Goal: Task Accomplishment & Management: Manage account settings

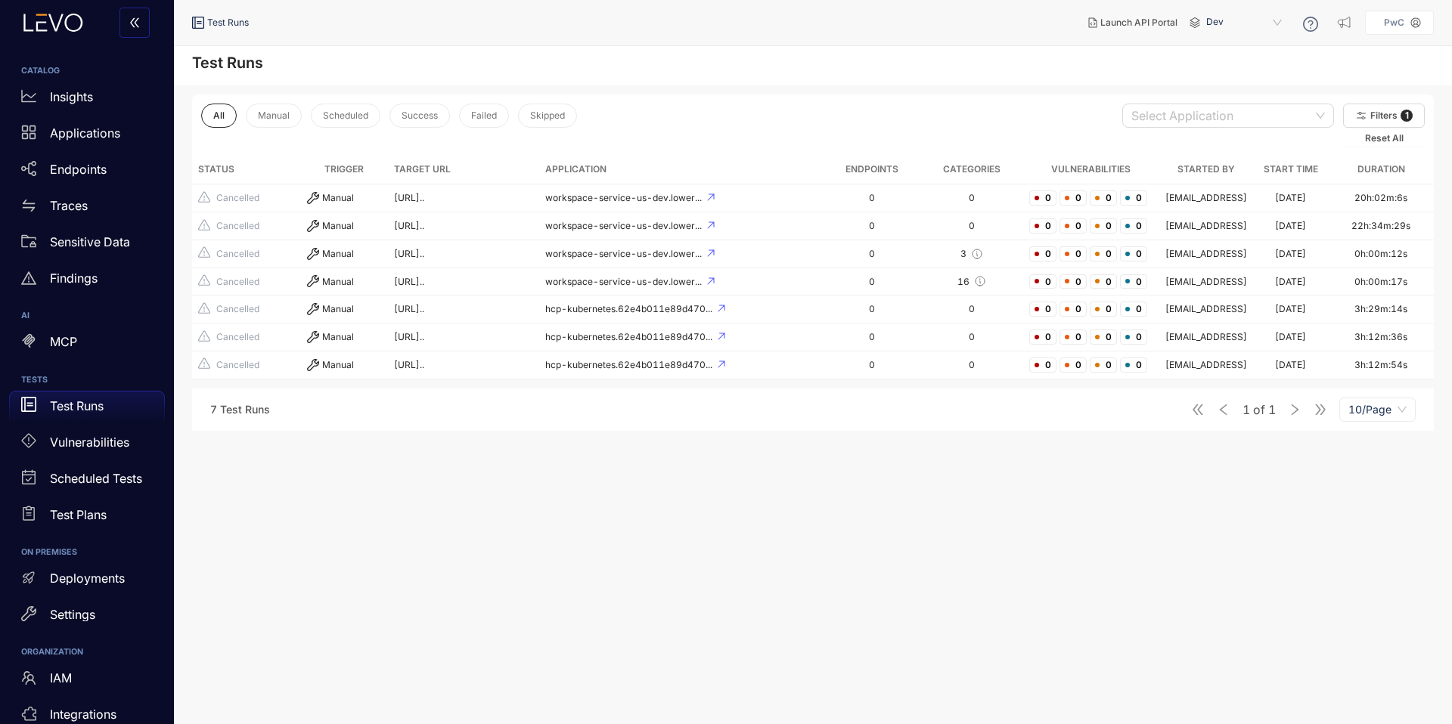
click at [1395, 20] on p "PwC" at bounding box center [1394, 22] width 20 height 11
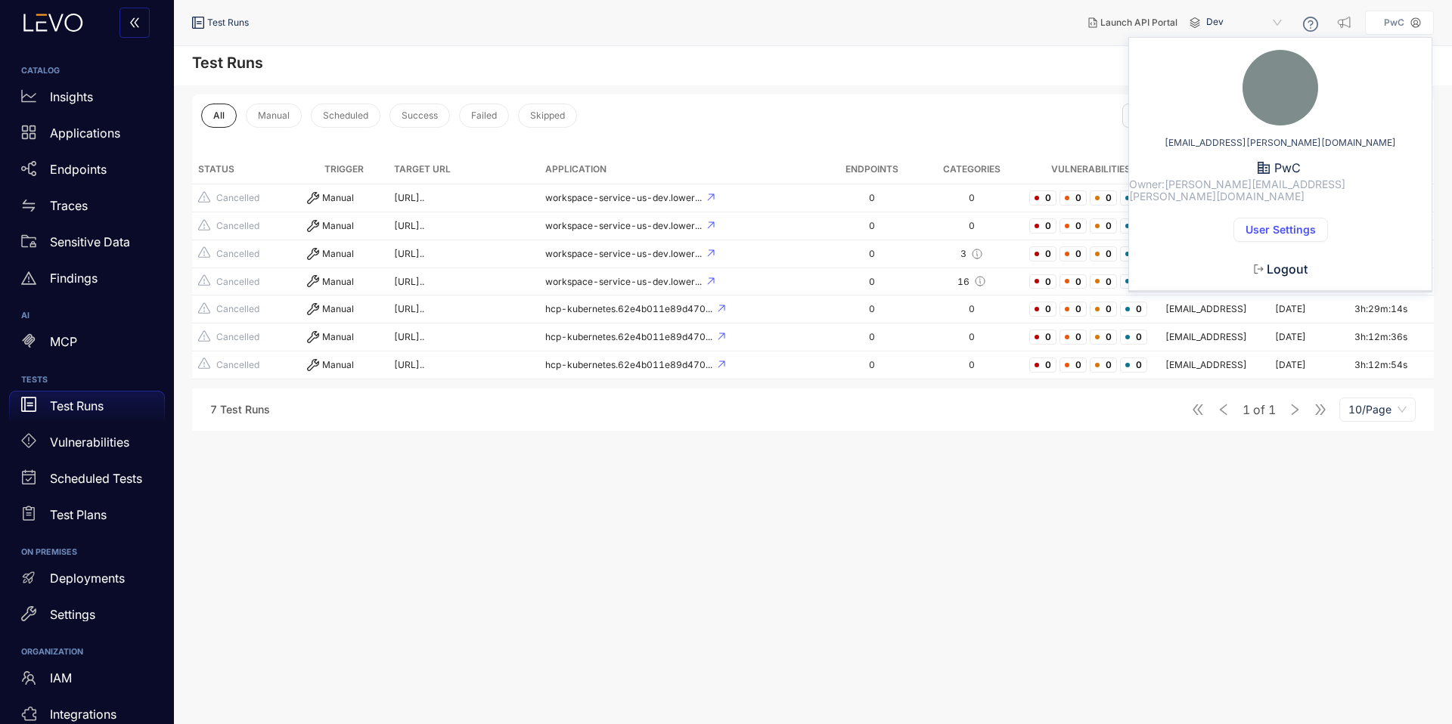
click at [1253, 224] on span "User Settings" at bounding box center [1280, 230] width 70 height 12
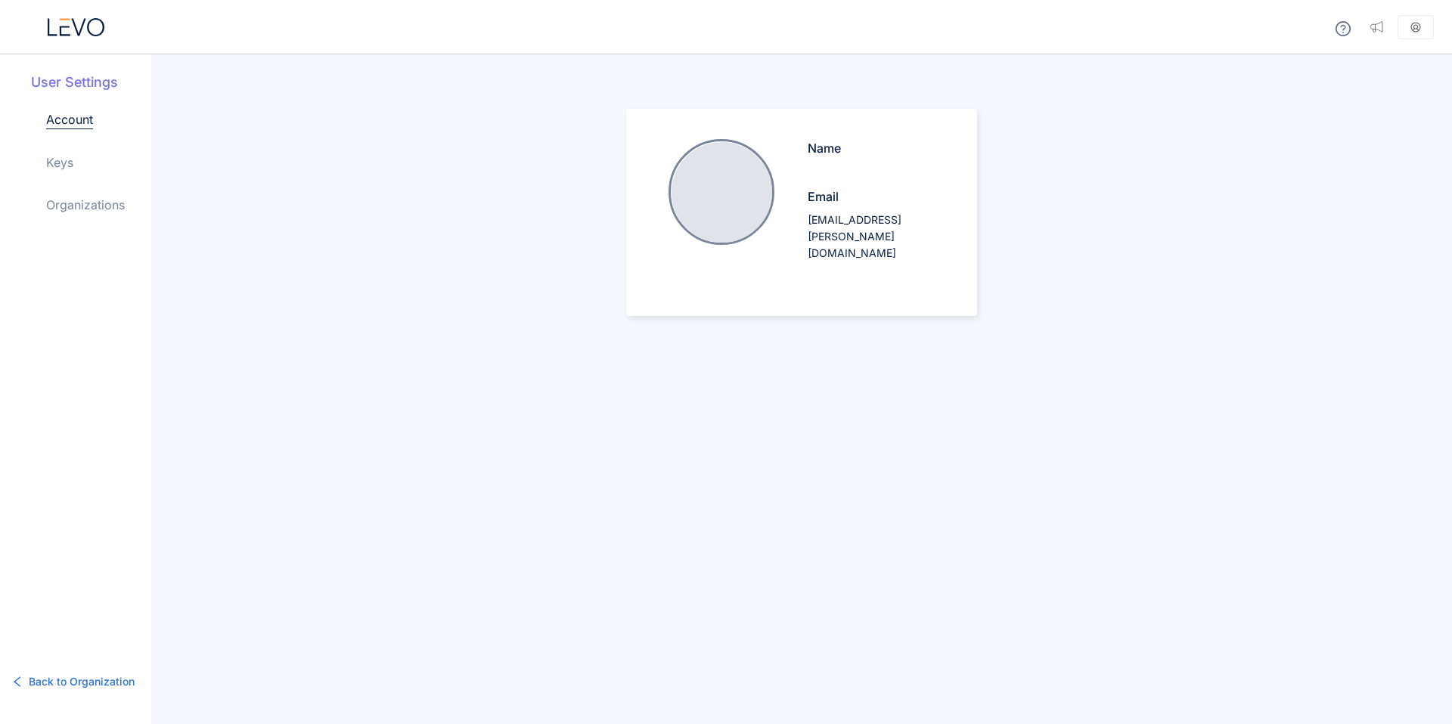
click at [67, 213] on link "Organizations" at bounding box center [85, 205] width 79 height 18
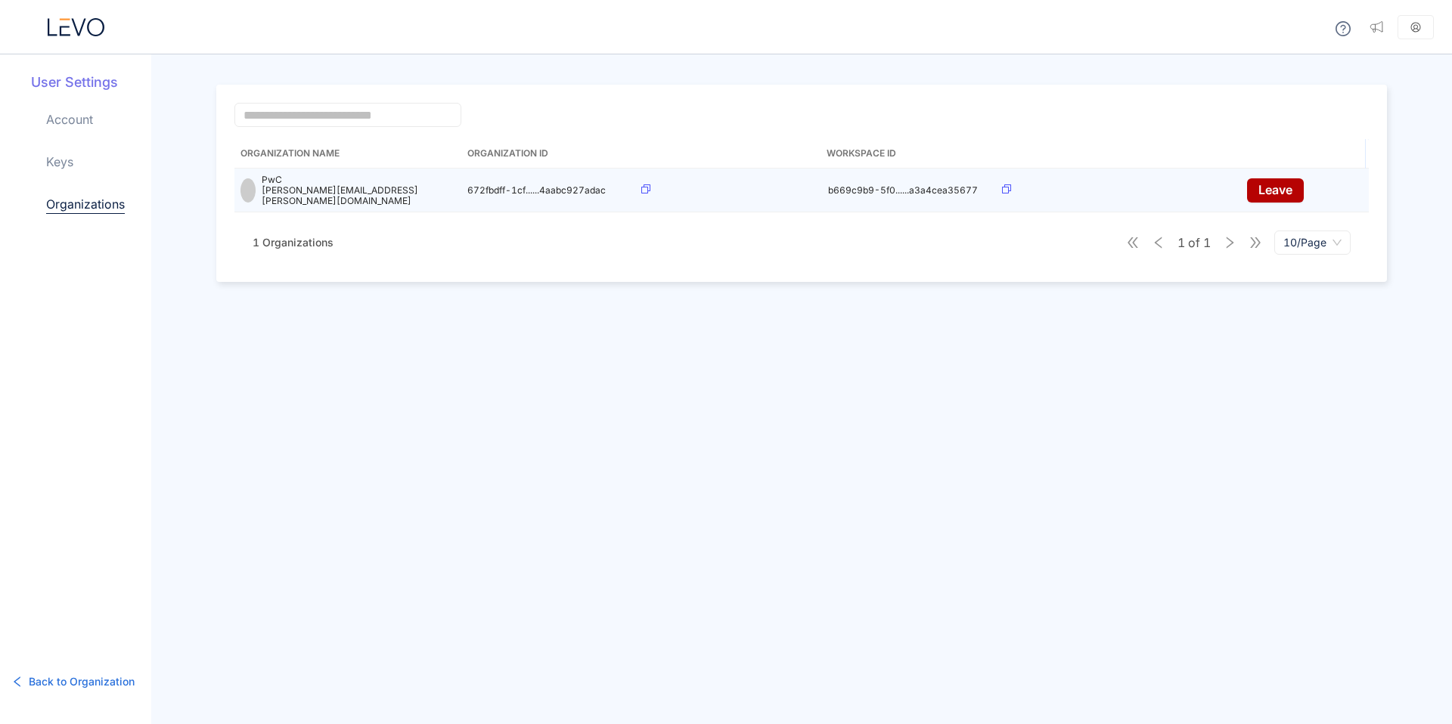
click at [414, 178] on div "PwC jeff.bonifant@pwc.com" at bounding box center [347, 190] width 215 height 31
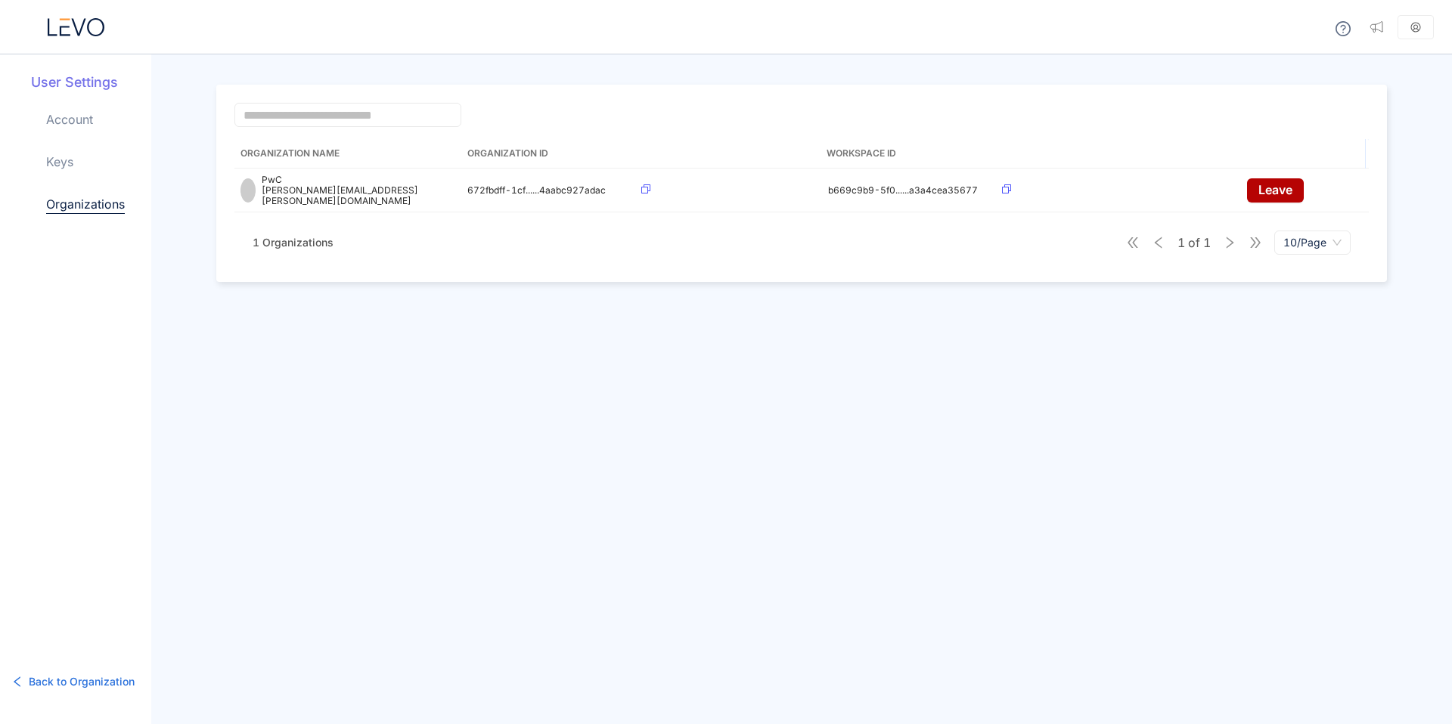
click at [66, 163] on link "Keys" at bounding box center [59, 162] width 27 height 18
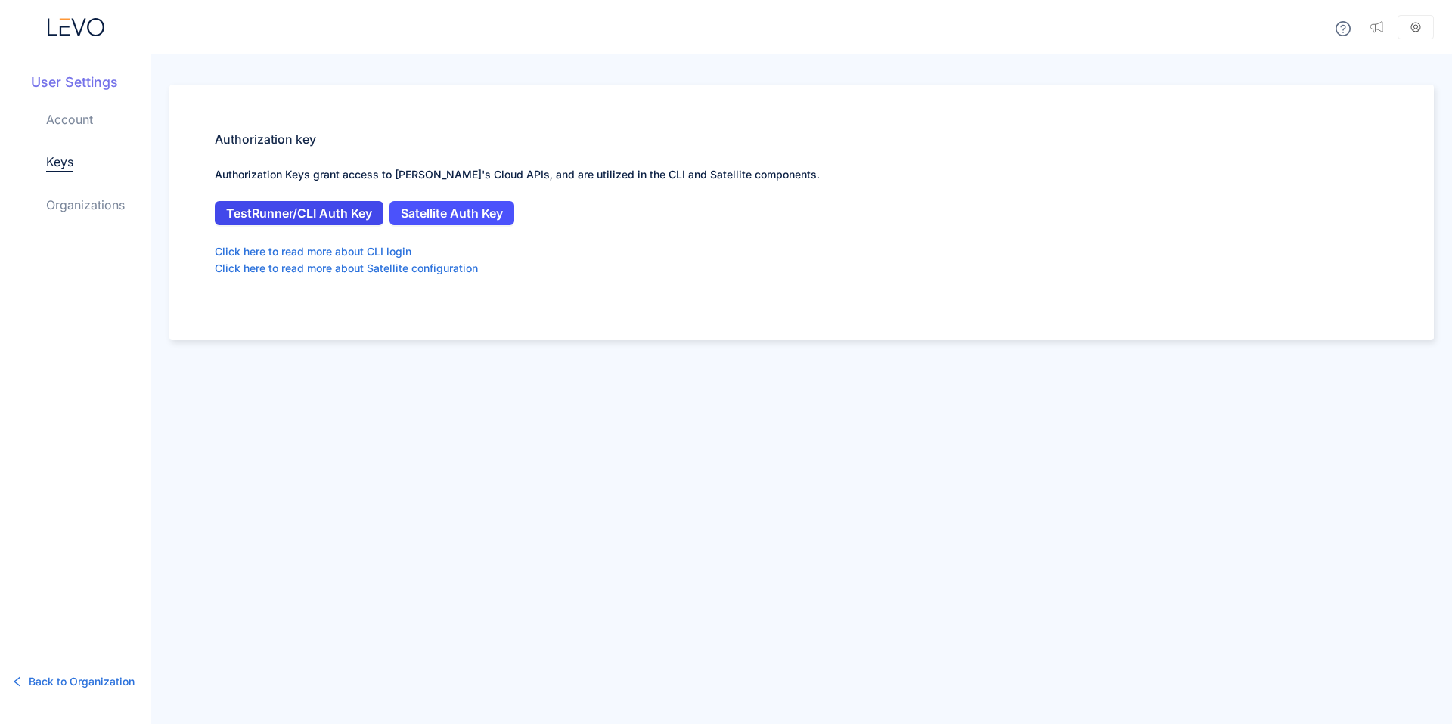
click at [320, 212] on span "TestRunner/CLI Auth Key" at bounding box center [299, 213] width 146 height 14
click at [427, 209] on span "Satellite Auth Key" at bounding box center [452, 213] width 102 height 14
click at [243, 218] on span "TestRunner/CLI Auth Key" at bounding box center [299, 213] width 146 height 14
click at [87, 119] on link "Account" at bounding box center [69, 119] width 47 height 18
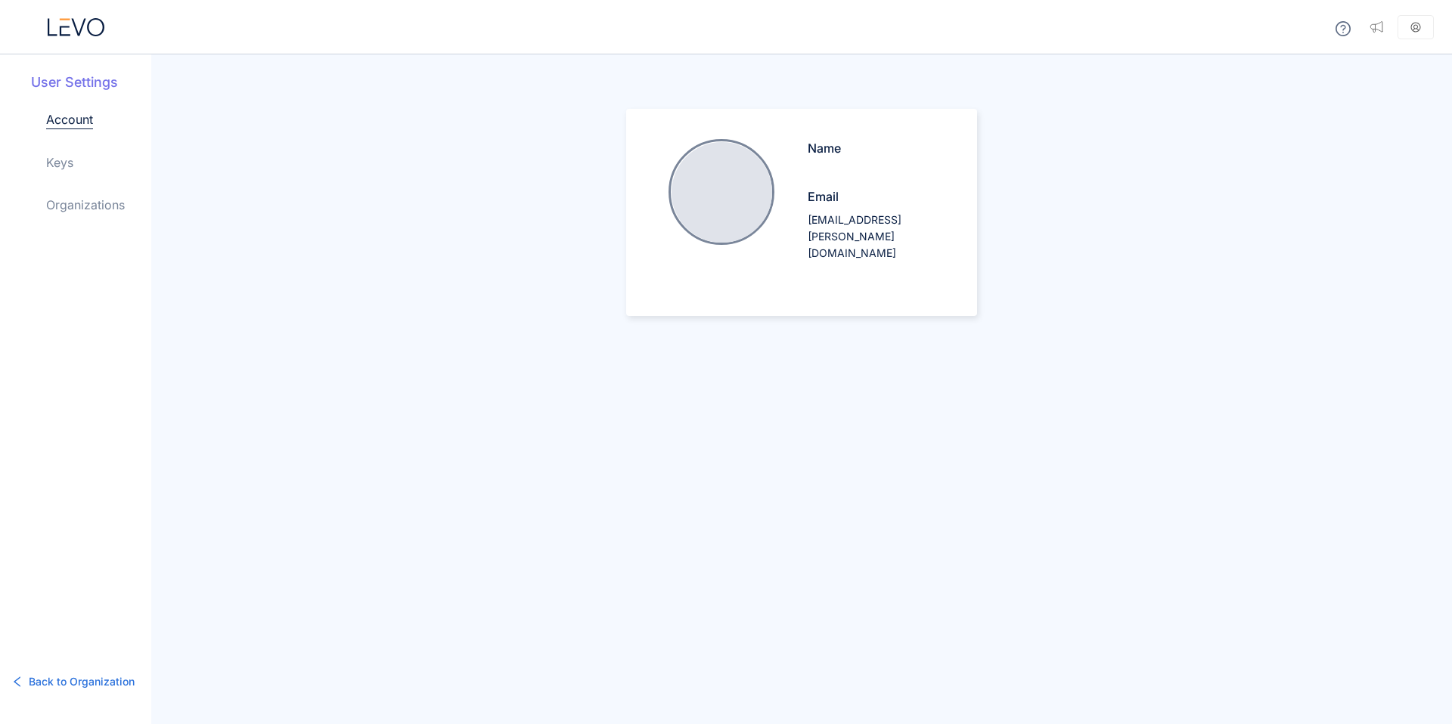
click at [73, 167] on link "Keys" at bounding box center [59, 162] width 27 height 18
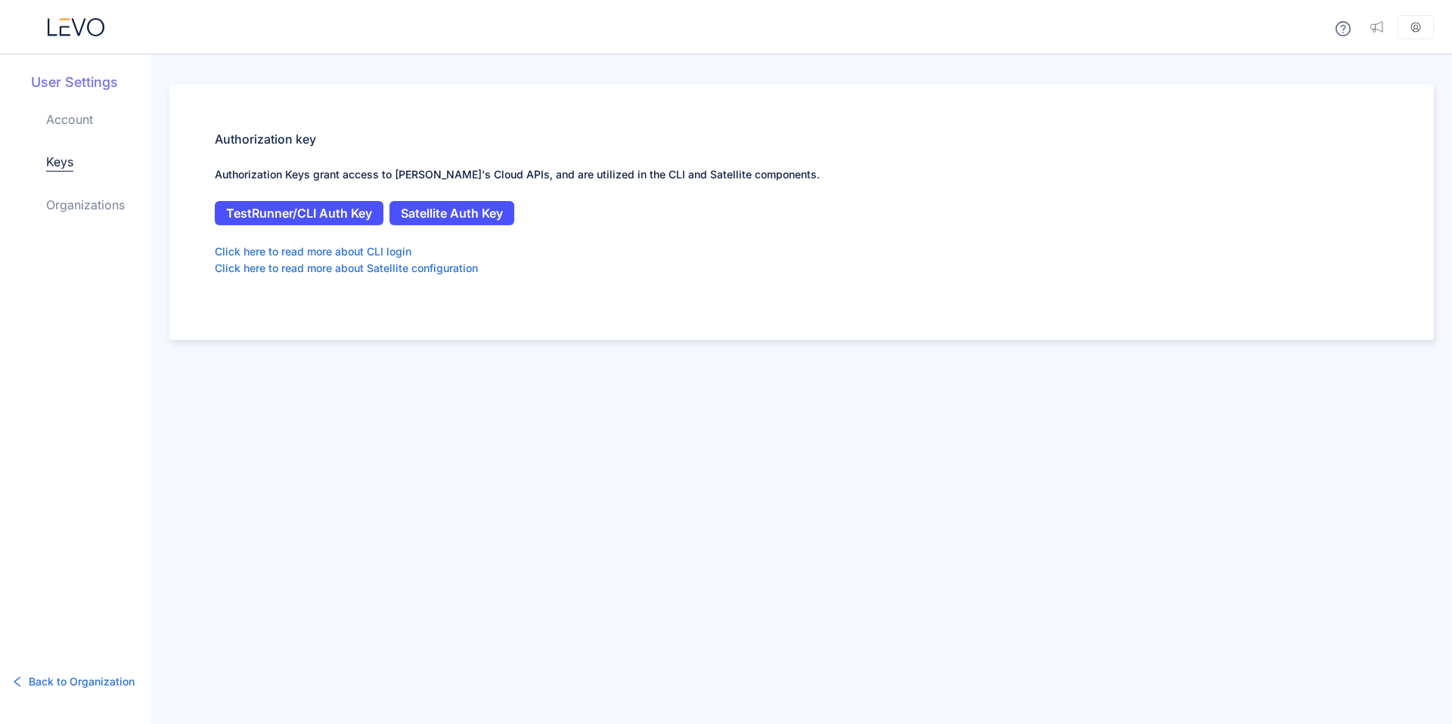
click at [88, 203] on link "Organizations" at bounding box center [85, 205] width 79 height 18
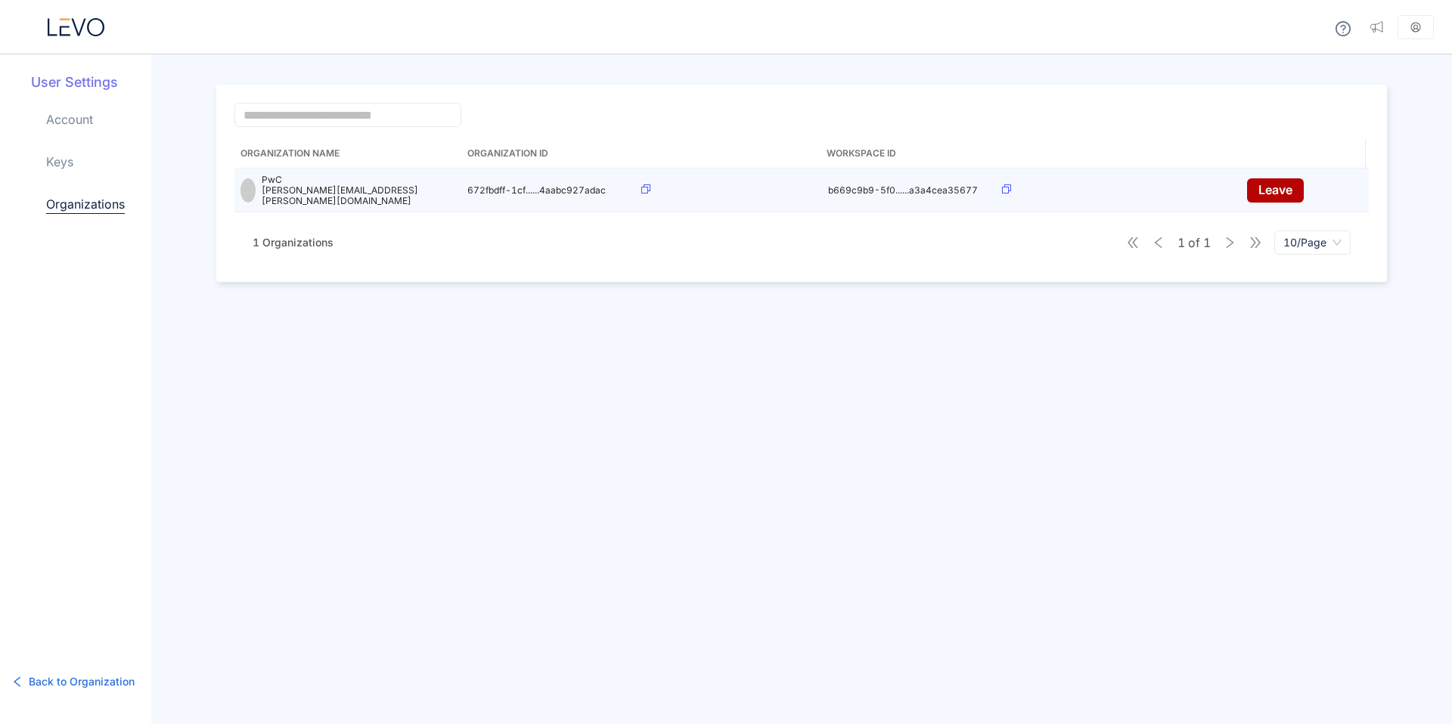
click at [646, 185] on icon at bounding box center [645, 188] width 9 height 9
click at [597, 188] on span "672fbdff-1cf......4aabc927adac" at bounding box center [536, 189] width 138 height 11
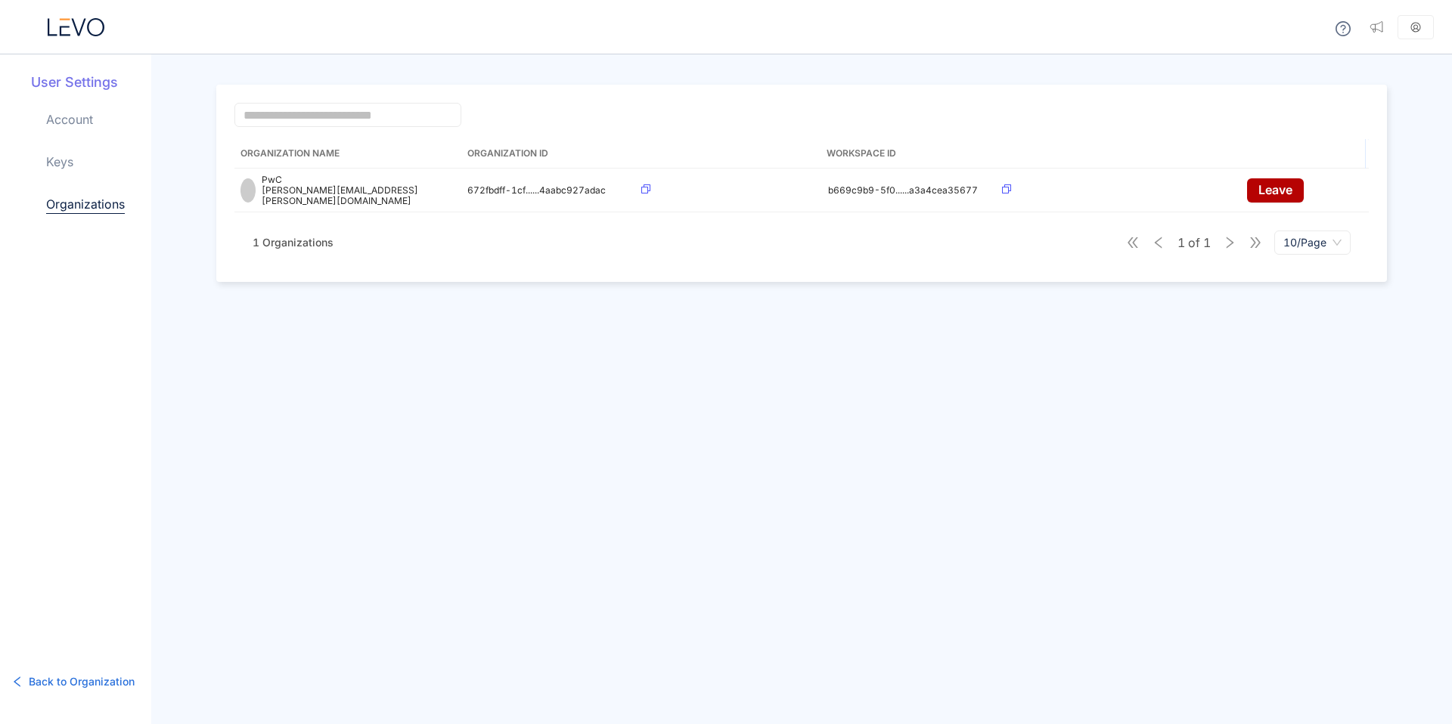
click at [79, 164] on div "Account Keys Organizations" at bounding box center [98, 174] width 105 height 128
click at [59, 163] on link "Keys" at bounding box center [59, 162] width 27 height 18
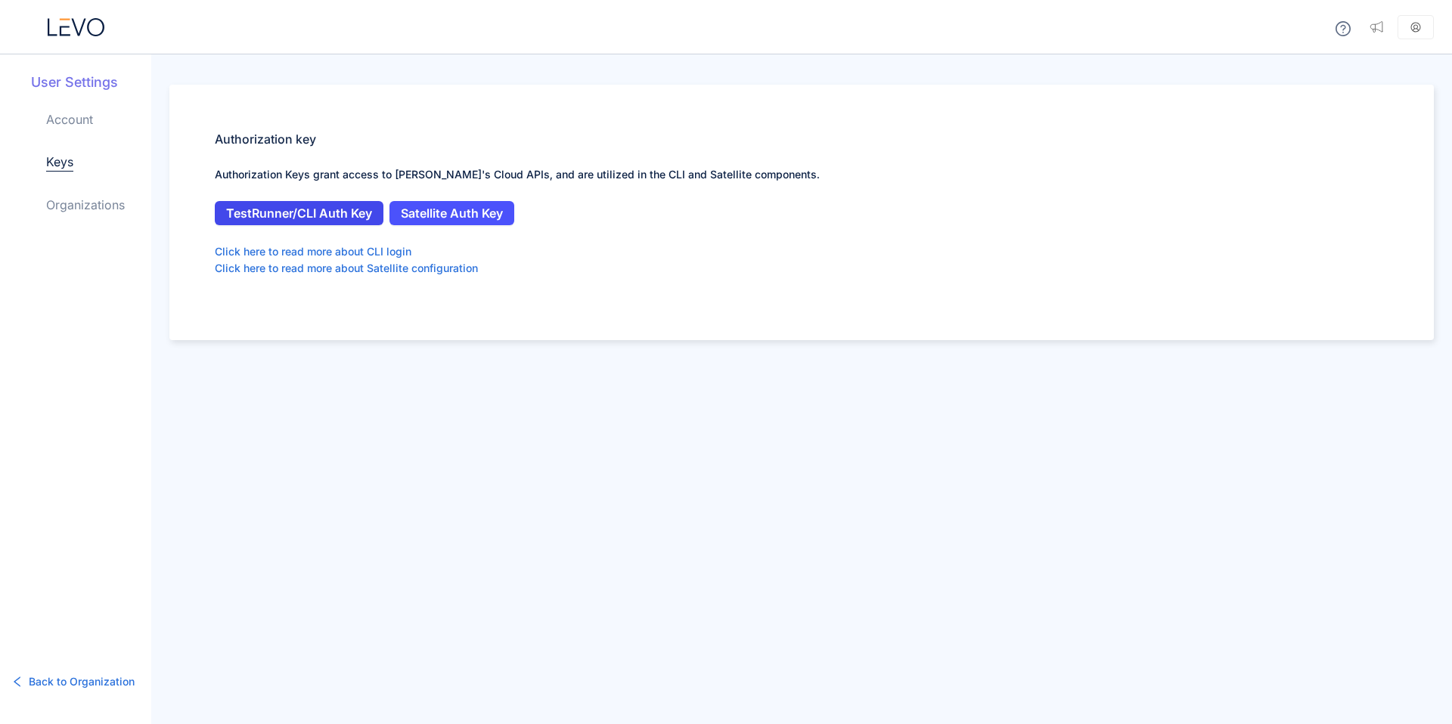
click at [312, 215] on span "TestRunner/CLI Auth Key" at bounding box center [299, 213] width 146 height 14
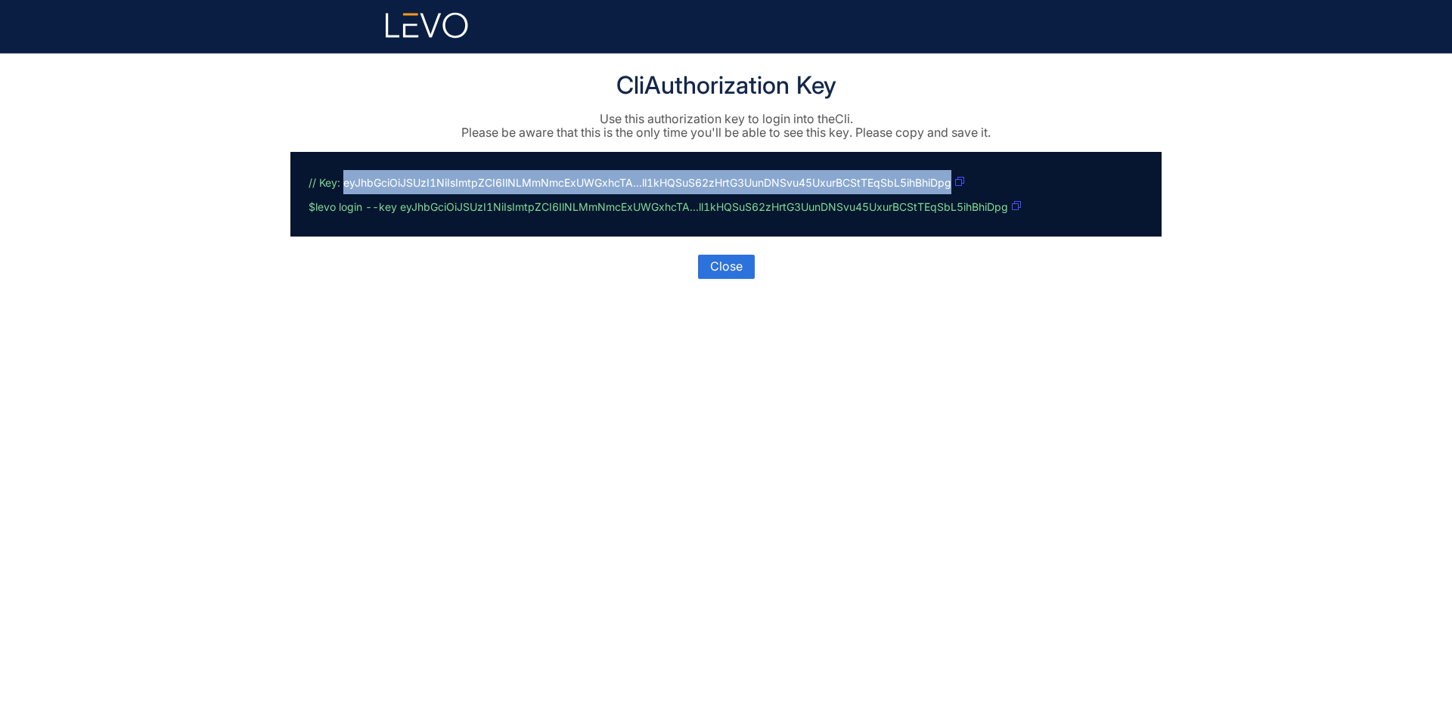
drag, startPoint x: 950, startPoint y: 185, endPoint x: 345, endPoint y: 175, distance: 605.7
click at [343, 175] on p "// Key: eyJhbGciOiJSUzI1NiIsImtpZCI6IlNLMmNmcExUWGxhcTA...ll1kHQSuS62zHrtG3UunD…" at bounding box center [722, 194] width 829 height 48
copy p "eyJhbGciOiJSUzI1NiIsImtpZCI6IlNLMmNmcExUWGxhcTA...ll1kHQSuS62zHrtG3UunDNSvu45Ux…"
click at [708, 269] on button "Close" at bounding box center [726, 267] width 57 height 24
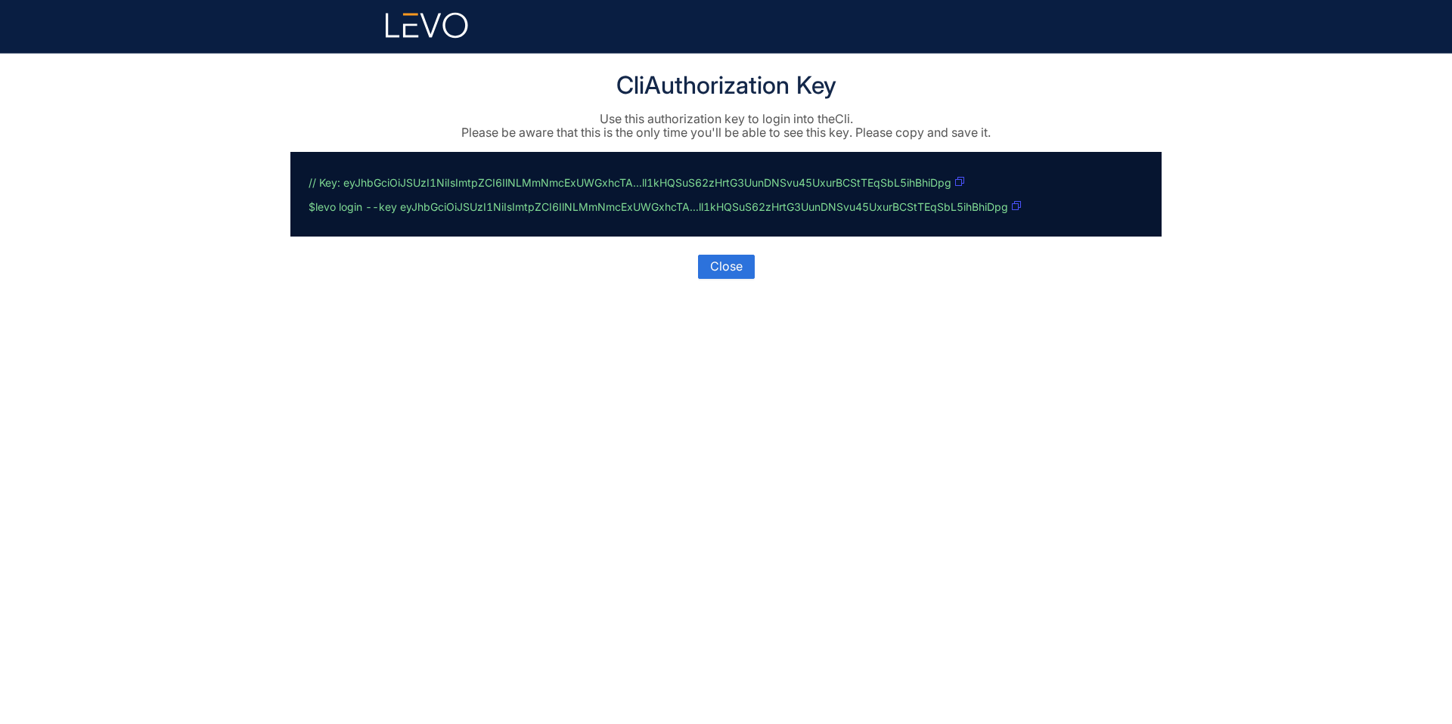
click at [463, 188] on p "// Key: eyJhbGciOiJSUzI1NiIsImtpZCI6IlNLMmNmcExUWGxhcTA...ll1kHQSuS62zHrtG3UunD…" at bounding box center [722, 194] width 829 height 48
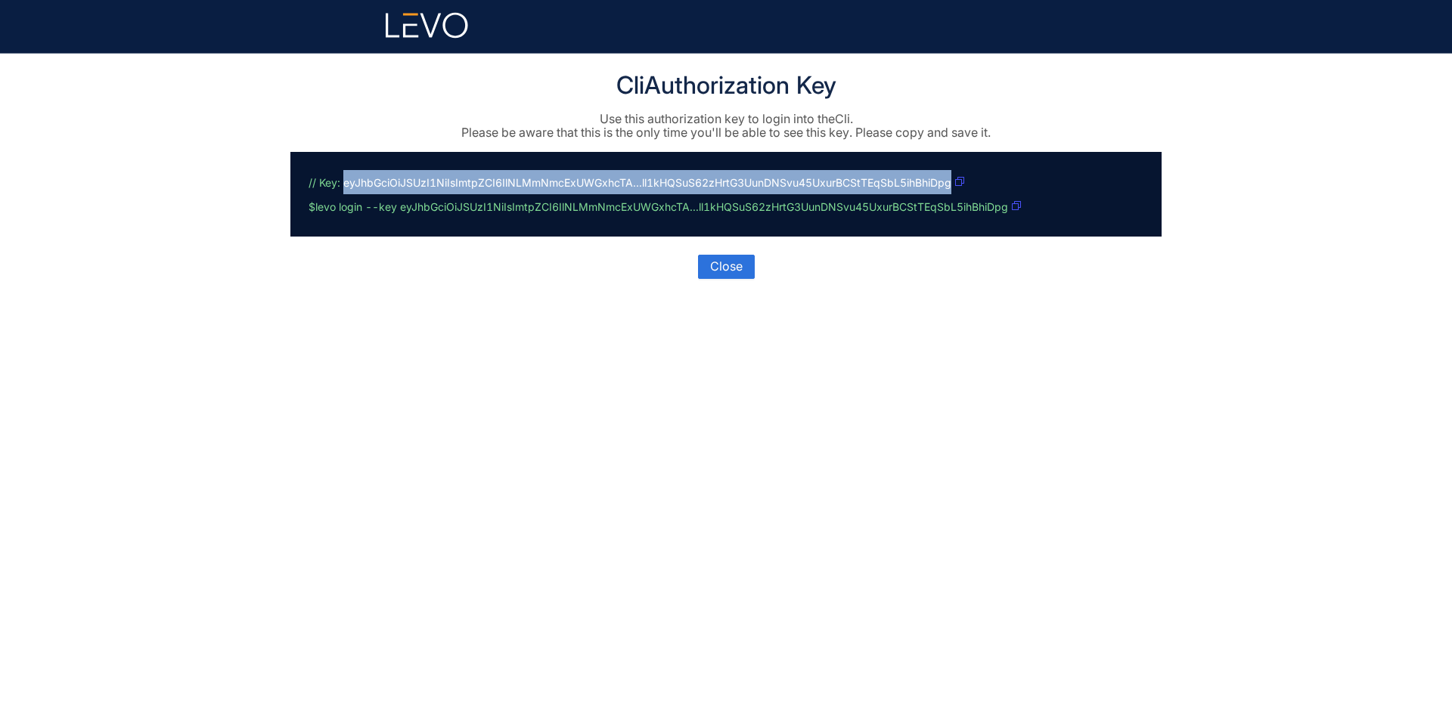
drag, startPoint x: 953, startPoint y: 186, endPoint x: 343, endPoint y: 183, distance: 610.9
click at [343, 183] on p "// Key: eyJhbGciOiJSUzI1NiIsImtpZCI6IlNLMmNmcExUWGxhcTA...ll1kHQSuS62zHrtG3UunD…" at bounding box center [722, 194] width 829 height 48
copy p "eyJhbGciOiJSUzI1NiIsImtpZCI6IlNLMmNmcExUWGxhcTA...ll1kHQSuS62zHrtG3UunDNSvu45Ux…"
click at [958, 185] on icon "button" at bounding box center [959, 181] width 9 height 9
click at [637, 183] on p "// Key: eyJhbGciOiJSUzI1NiIsImtpZCI6IlNLMmNmcExUWGxhcTA...ll1kHQSuS62zHrtG3UunD…" at bounding box center [722, 194] width 829 height 48
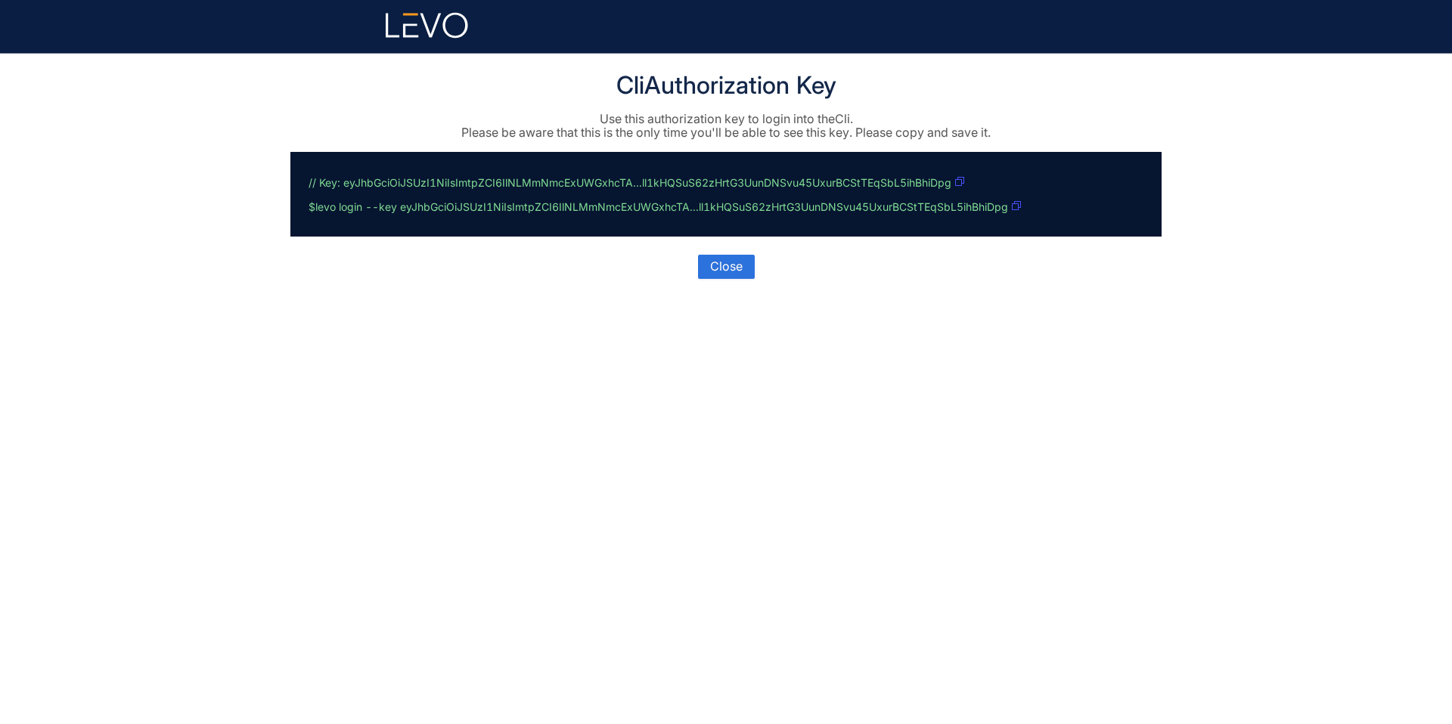
click at [637, 183] on p "// Key: eyJhbGciOiJSUzI1NiIsImtpZCI6IlNLMmNmcExUWGxhcTA...ll1kHQSuS62zHrtG3UunD…" at bounding box center [722, 194] width 829 height 48
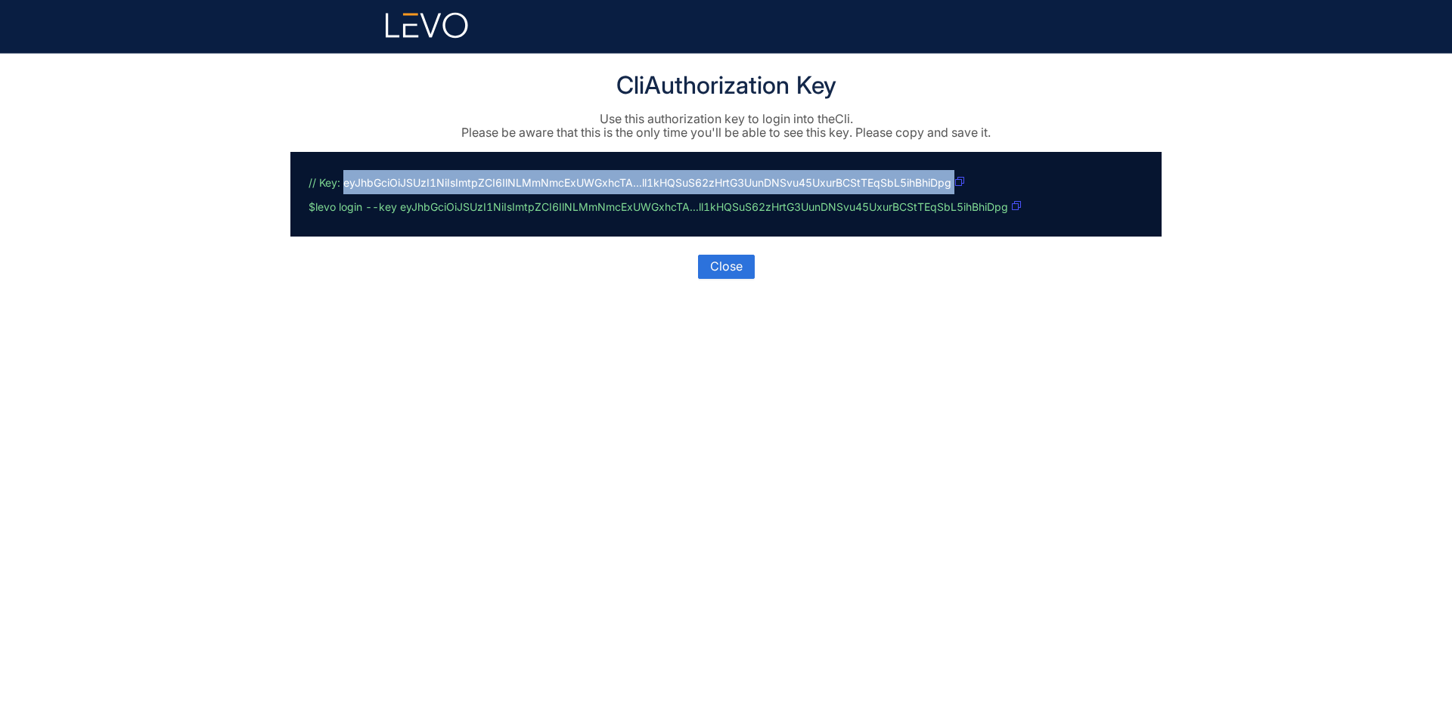
click at [960, 179] on icon "button" at bounding box center [959, 181] width 9 height 9
click at [960, 180] on icon "button" at bounding box center [959, 181] width 9 height 9
